Goal: Share content

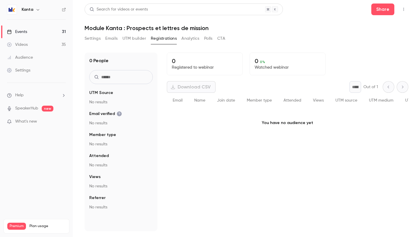
click at [36, 11] on icon "button" at bounding box center [38, 9] width 5 height 5
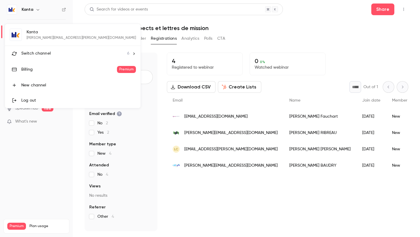
click at [33, 56] on span "Switch channel" at bounding box center [35, 53] width 29 height 6
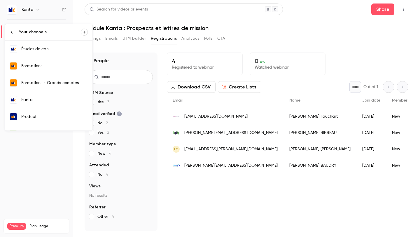
click at [34, 67] on div "Formations" at bounding box center [54, 66] width 67 height 6
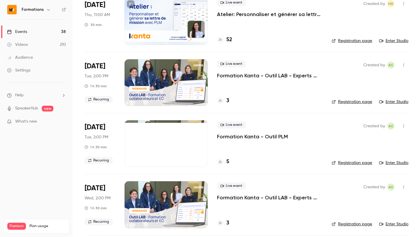
scroll to position [123, 0]
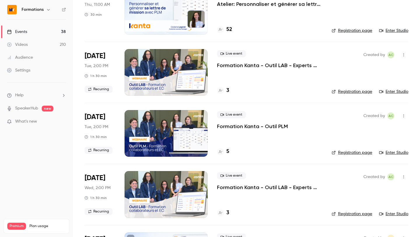
click at [166, 139] on div at bounding box center [166, 133] width 83 height 47
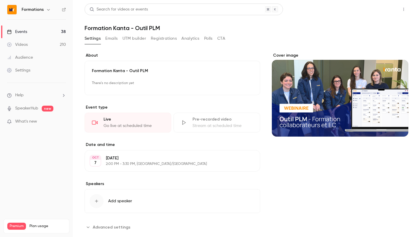
click at [385, 4] on button "Share" at bounding box center [382, 10] width 23 height 12
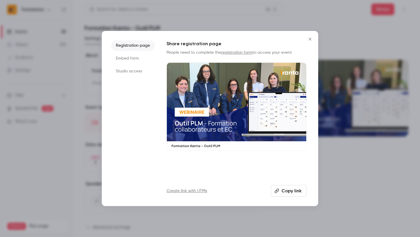
click at [299, 191] on button "Copy link" at bounding box center [289, 191] width 36 height 12
